Goal: Task Accomplishment & Management: Manage account settings

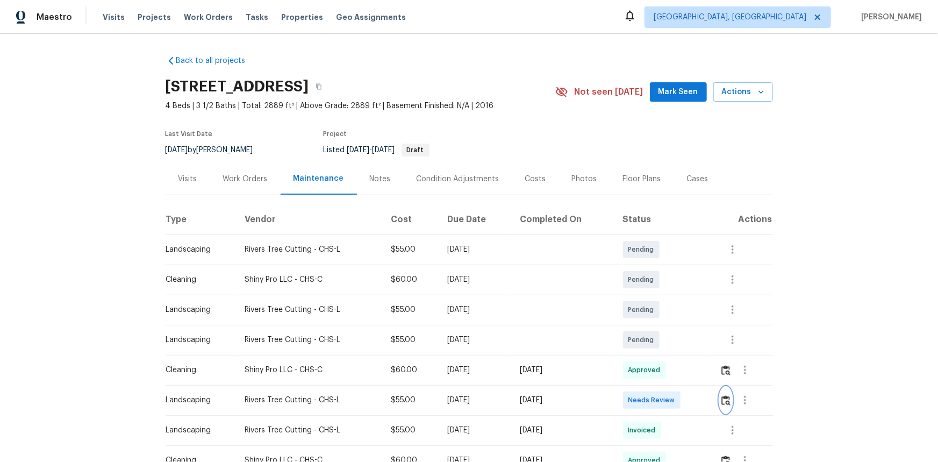
click at [725, 401] on img "button" at bounding box center [725, 400] width 9 height 10
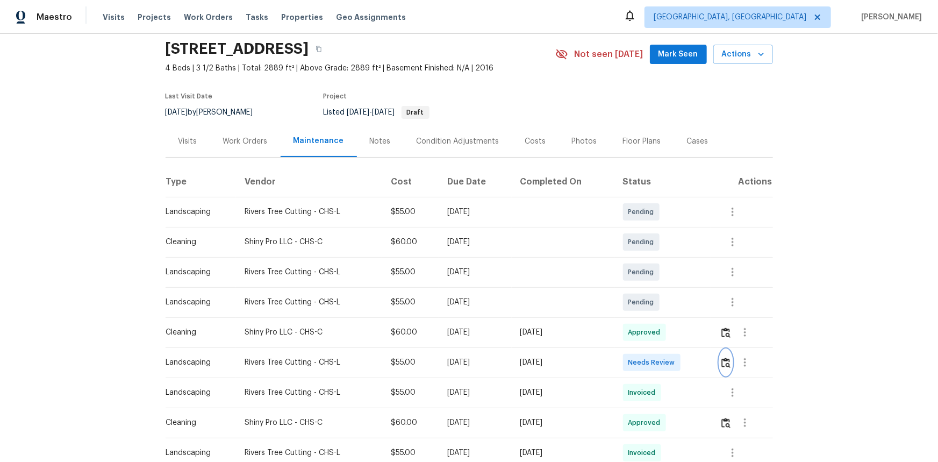
scroll to position [31, 0]
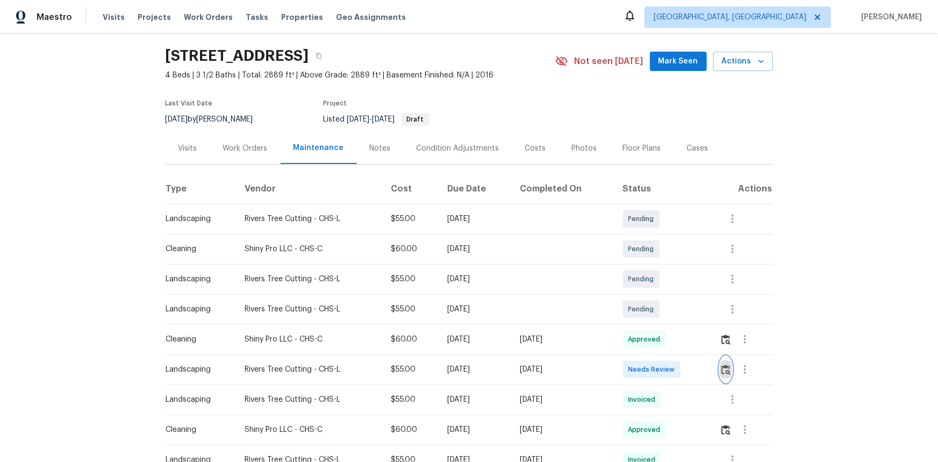
click at [726, 370] on img "button" at bounding box center [725, 369] width 9 height 10
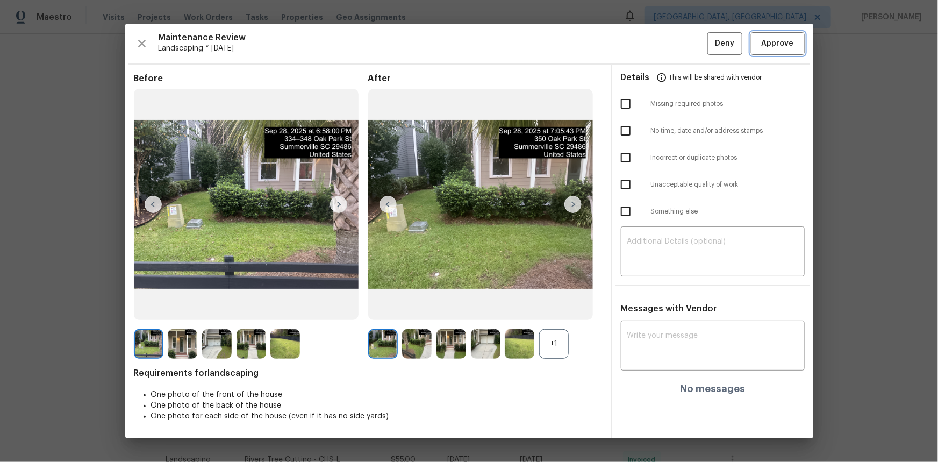
click at [785, 42] on span "Approve" at bounding box center [778, 43] width 32 height 13
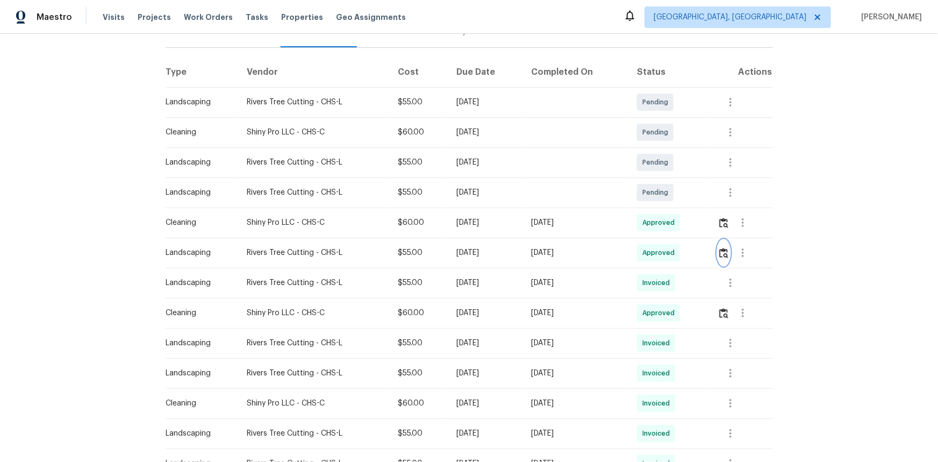
scroll to position [146, 0]
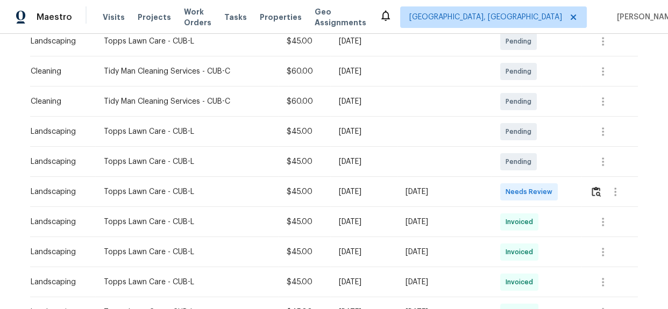
scroll to position [195, 0]
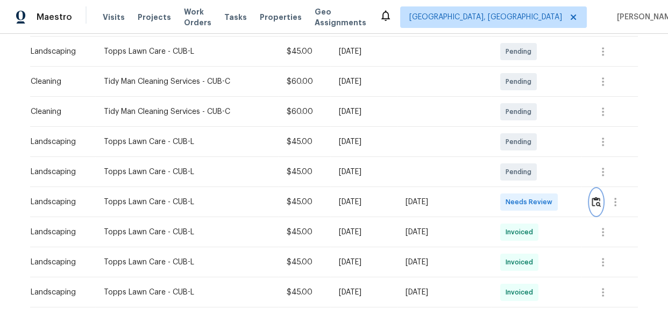
click at [597, 200] on img "button" at bounding box center [595, 202] width 9 height 10
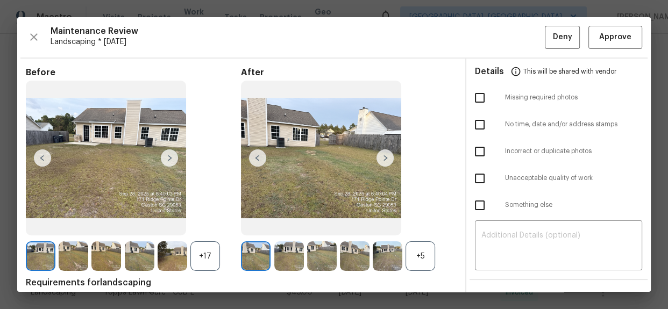
drag, startPoint x: 425, startPoint y: 11, endPoint x: 430, endPoint y: 15, distance: 6.6
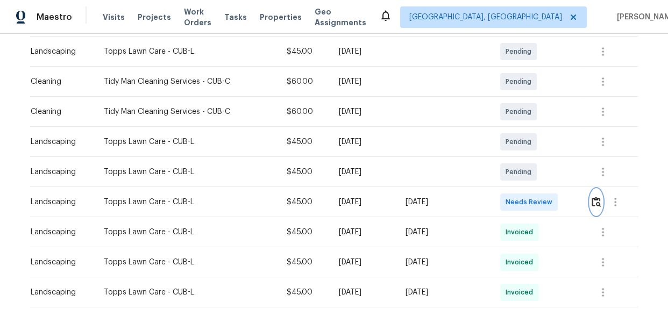
click at [592, 204] on img "button" at bounding box center [595, 202] width 9 height 10
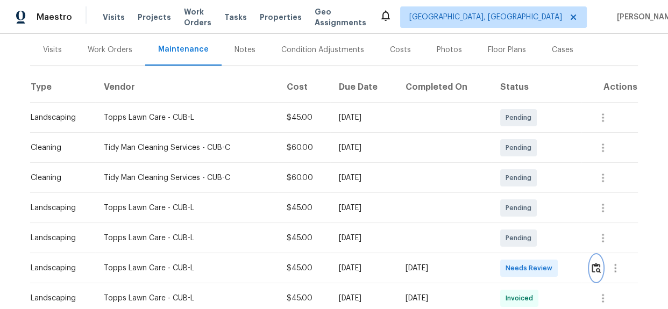
scroll to position [0, 0]
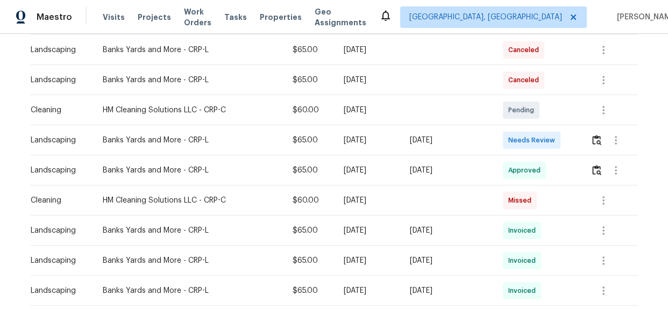
scroll to position [177, 0]
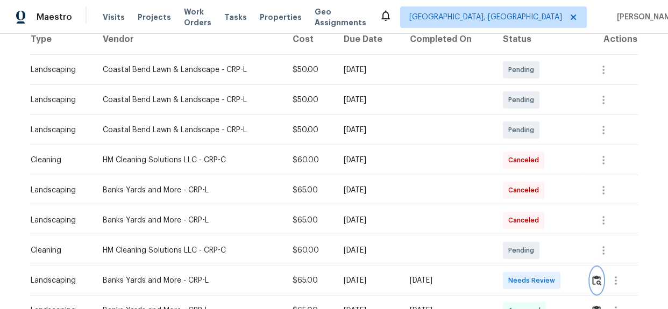
click at [593, 283] on img "button" at bounding box center [596, 280] width 9 height 10
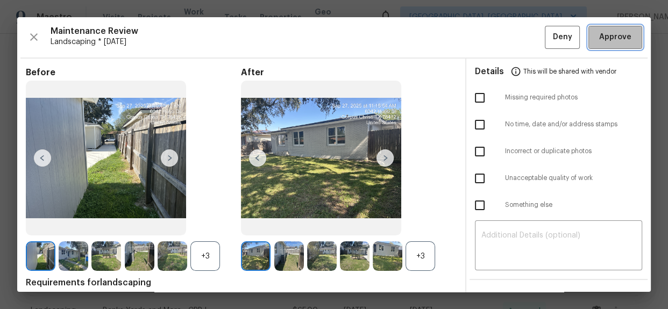
click at [612, 38] on span "Approve" at bounding box center [615, 37] width 32 height 13
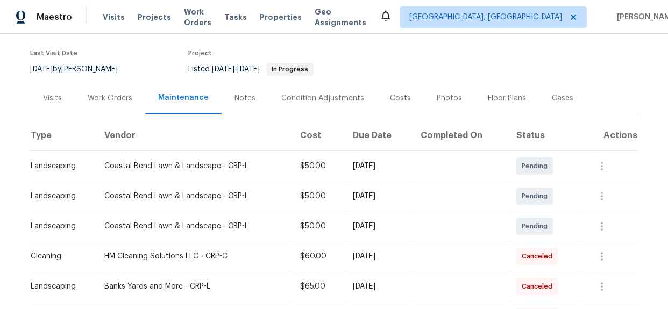
scroll to position [0, 0]
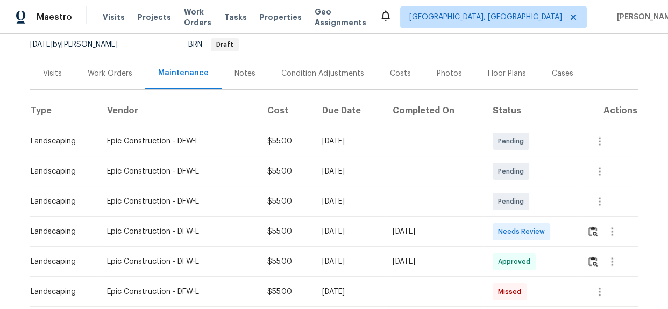
scroll to position [108, 0]
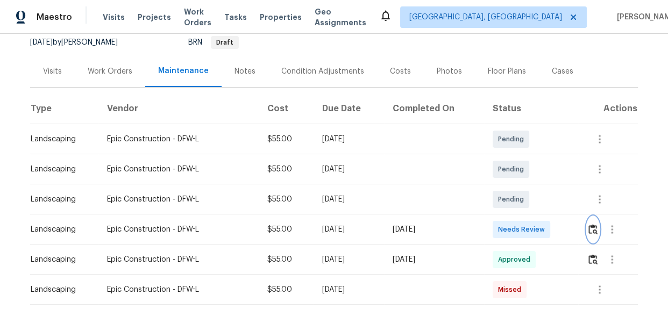
click at [596, 231] on img "button" at bounding box center [592, 229] width 9 height 10
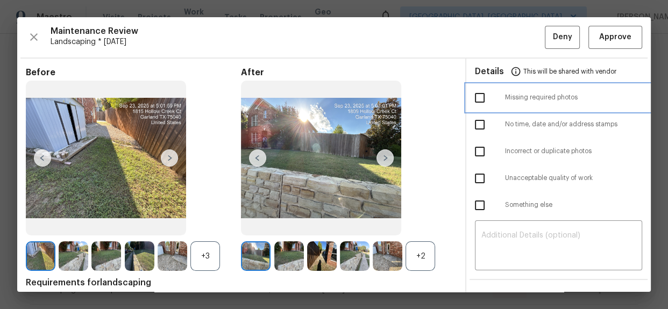
click at [633, 85] on div "Missing required photos" at bounding box center [558, 97] width 184 height 27
click at [427, 58] on hr at bounding box center [333, 58] width 627 height 1
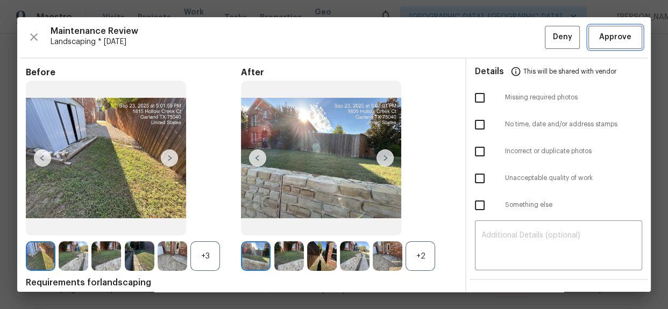
click at [599, 39] on span "Approve" at bounding box center [615, 37] width 32 height 13
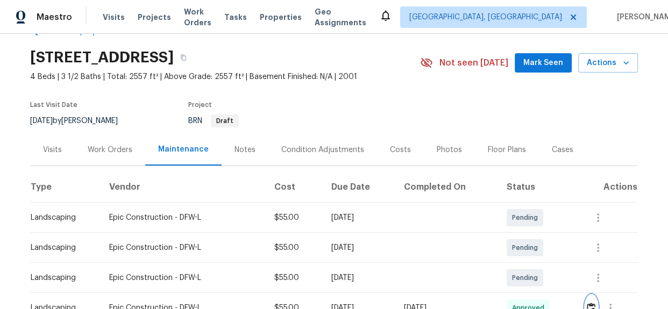
scroll to position [0, 0]
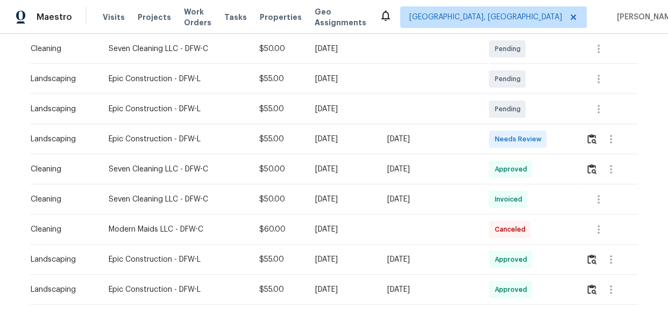
scroll to position [226, 0]
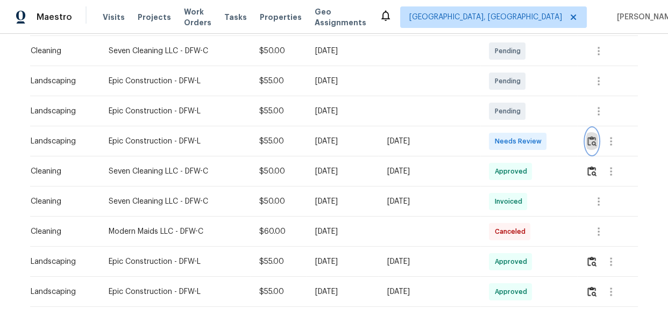
click at [591, 144] on img "button" at bounding box center [591, 141] width 9 height 10
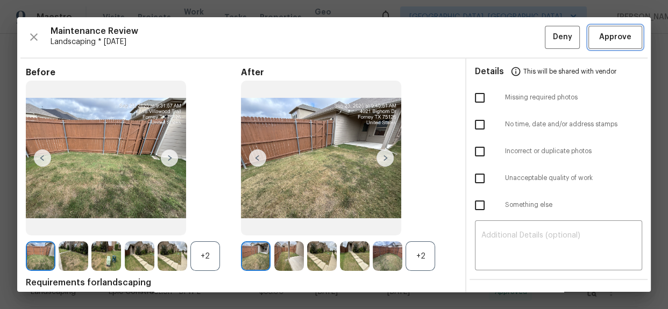
click at [617, 38] on span "Approve" at bounding box center [615, 37] width 32 height 13
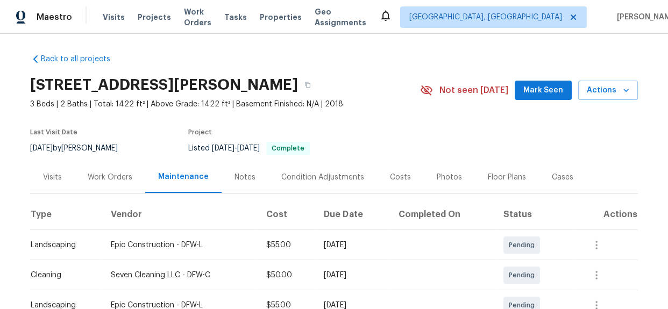
scroll to position [0, 0]
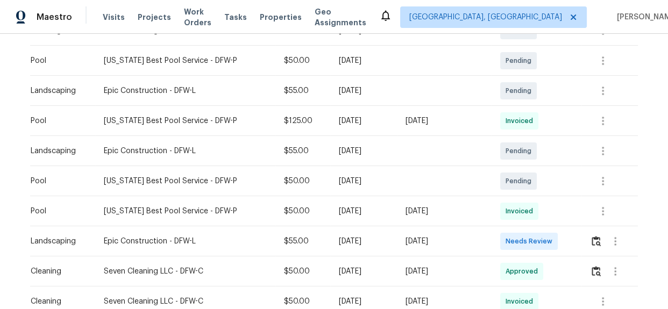
scroll to position [274, 0]
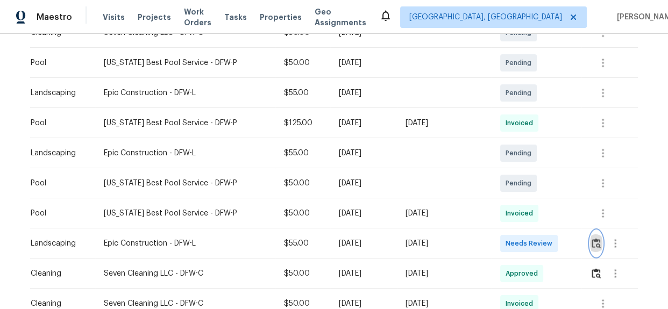
click at [596, 242] on img "button" at bounding box center [595, 243] width 9 height 10
